Goal: Check status: Check status

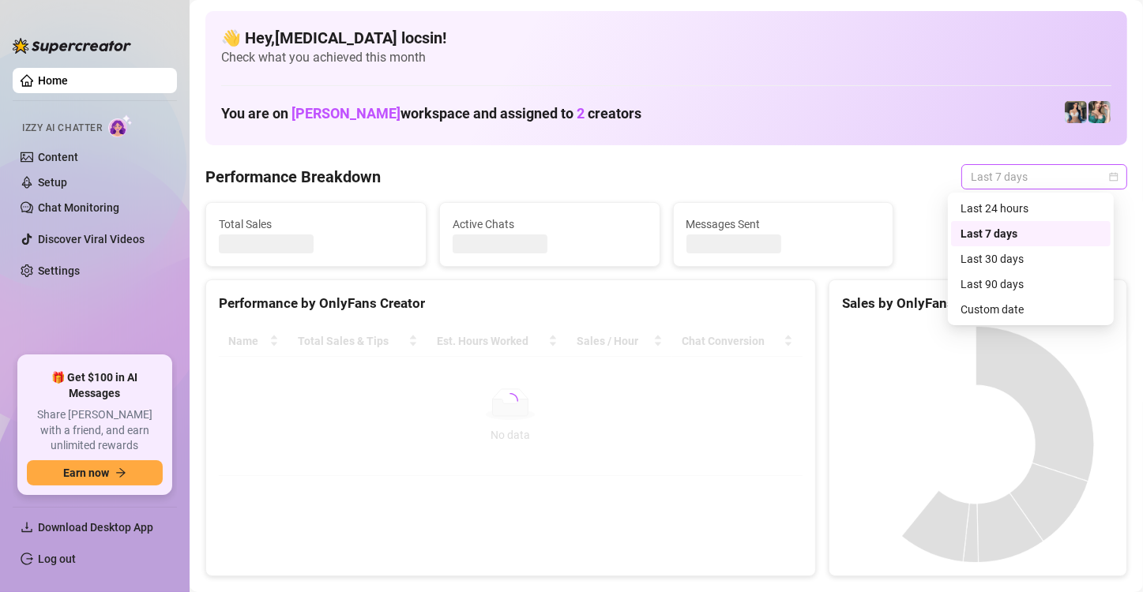
click at [1015, 167] on span "Last 7 days" at bounding box center [1044, 177] width 147 height 24
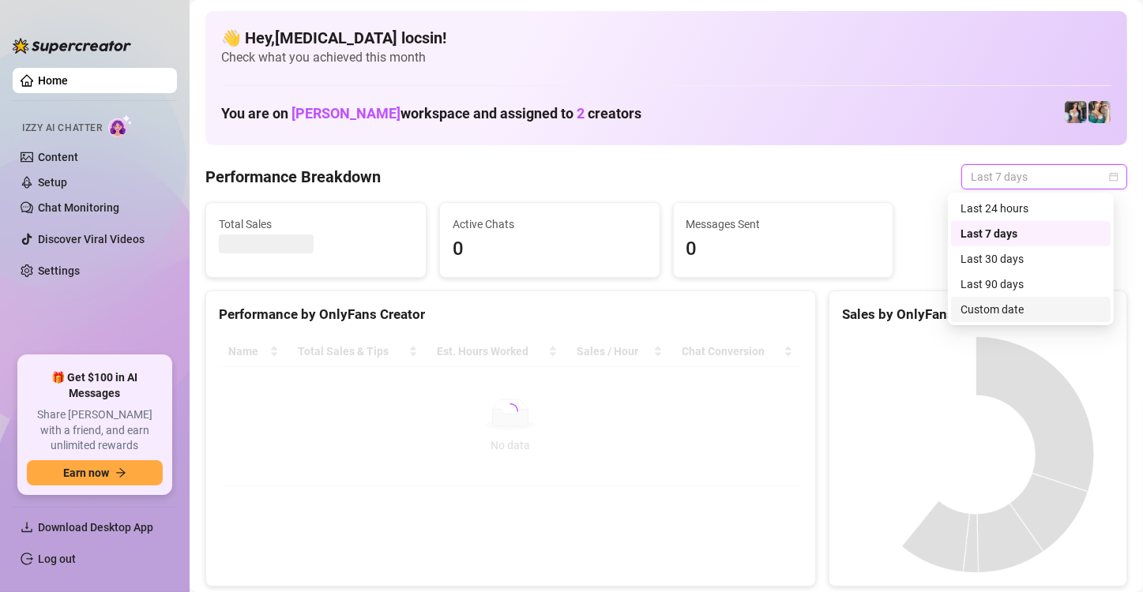
click at [1008, 319] on div "Custom date" at bounding box center [1031, 309] width 160 height 25
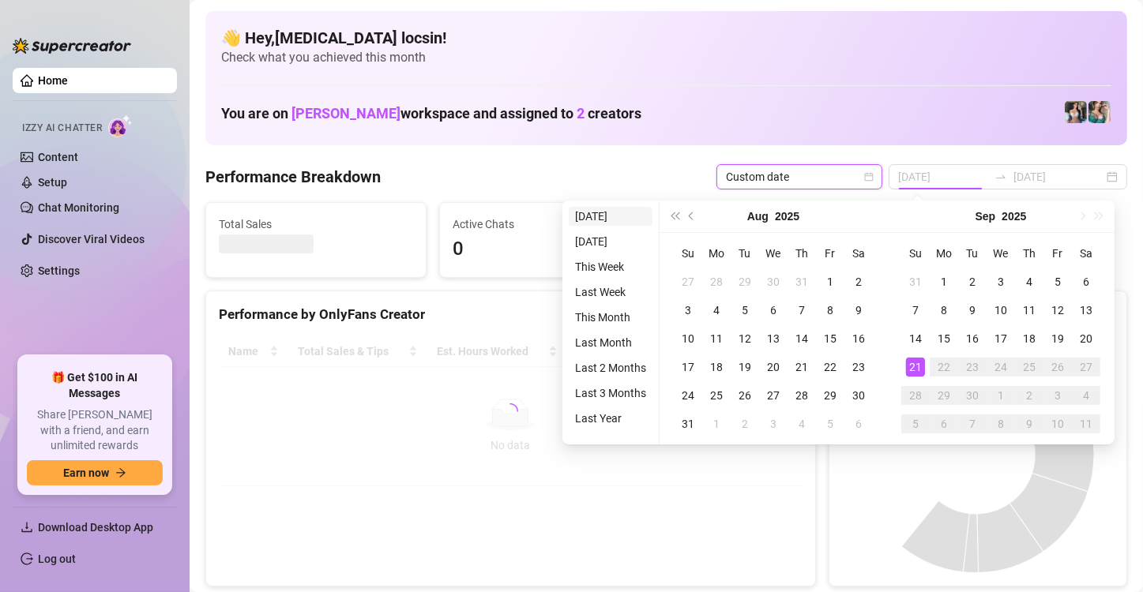
click at [624, 212] on li "[DATE]" at bounding box center [611, 216] width 84 height 19
type input "[DATE]"
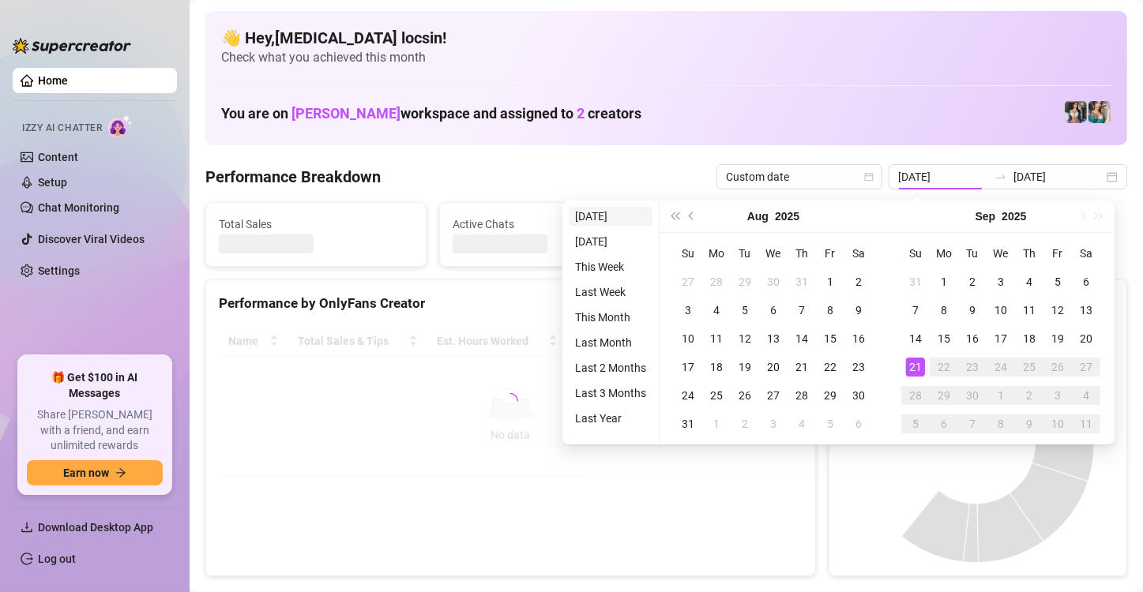
type input "[DATE]"
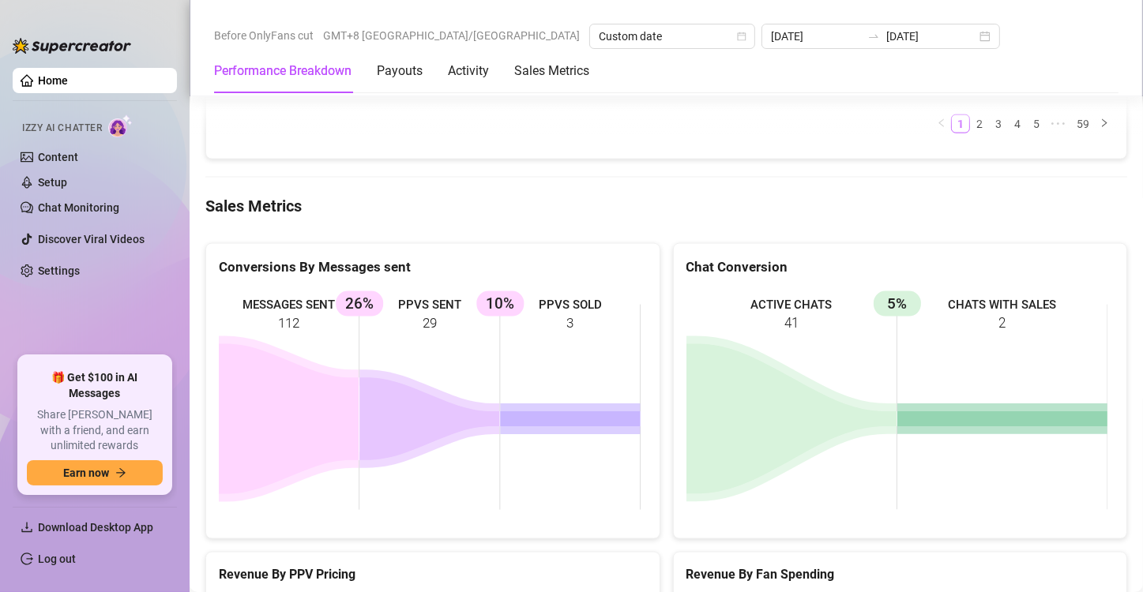
scroll to position [2010, 0]
